Goal: Navigation & Orientation: Find specific page/section

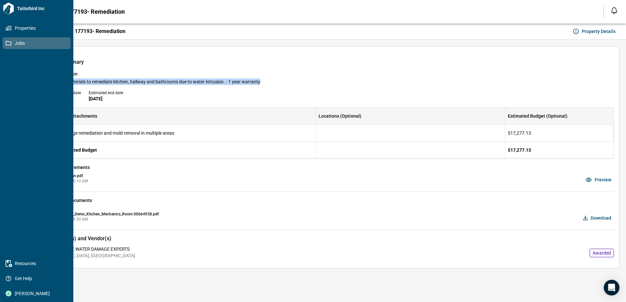
click at [9, 41] on icon at bounding box center [9, 43] width 6 height 6
